Goal: Navigation & Orientation: Find specific page/section

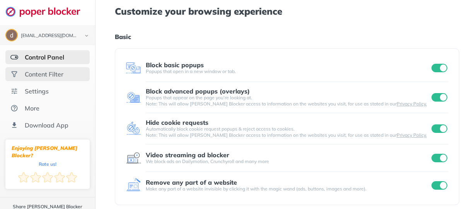
click at [34, 74] on div "Content Filter" at bounding box center [44, 74] width 39 height 8
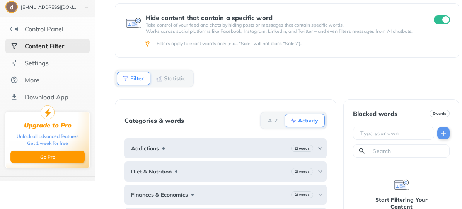
scroll to position [27, 0]
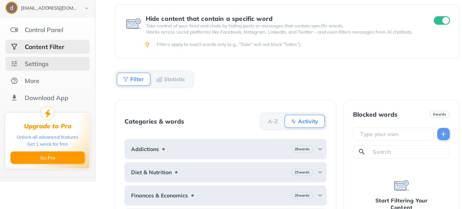
click at [45, 66] on div "Settings" at bounding box center [37, 64] width 24 height 8
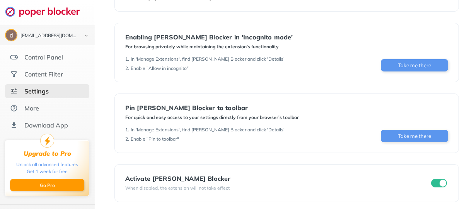
scroll to position [170, 0]
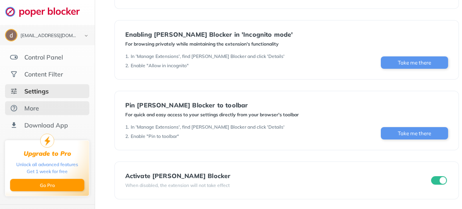
click at [40, 101] on div "More" at bounding box center [47, 108] width 84 height 14
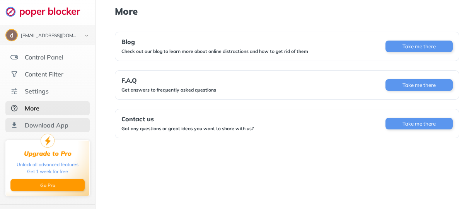
click at [38, 125] on div "Download App" at bounding box center [47, 126] width 44 height 8
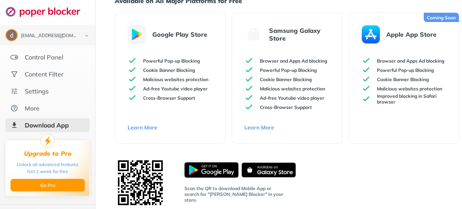
scroll to position [62, 0]
click at [152, 131] on link "Learn More" at bounding box center [171, 127] width 86 height 7
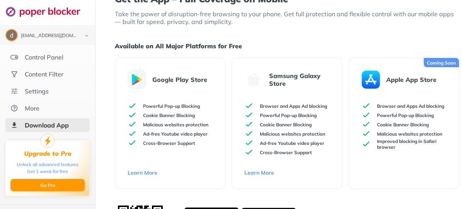
scroll to position [0, 0]
